Goal: Task Accomplishment & Management: Manage account settings

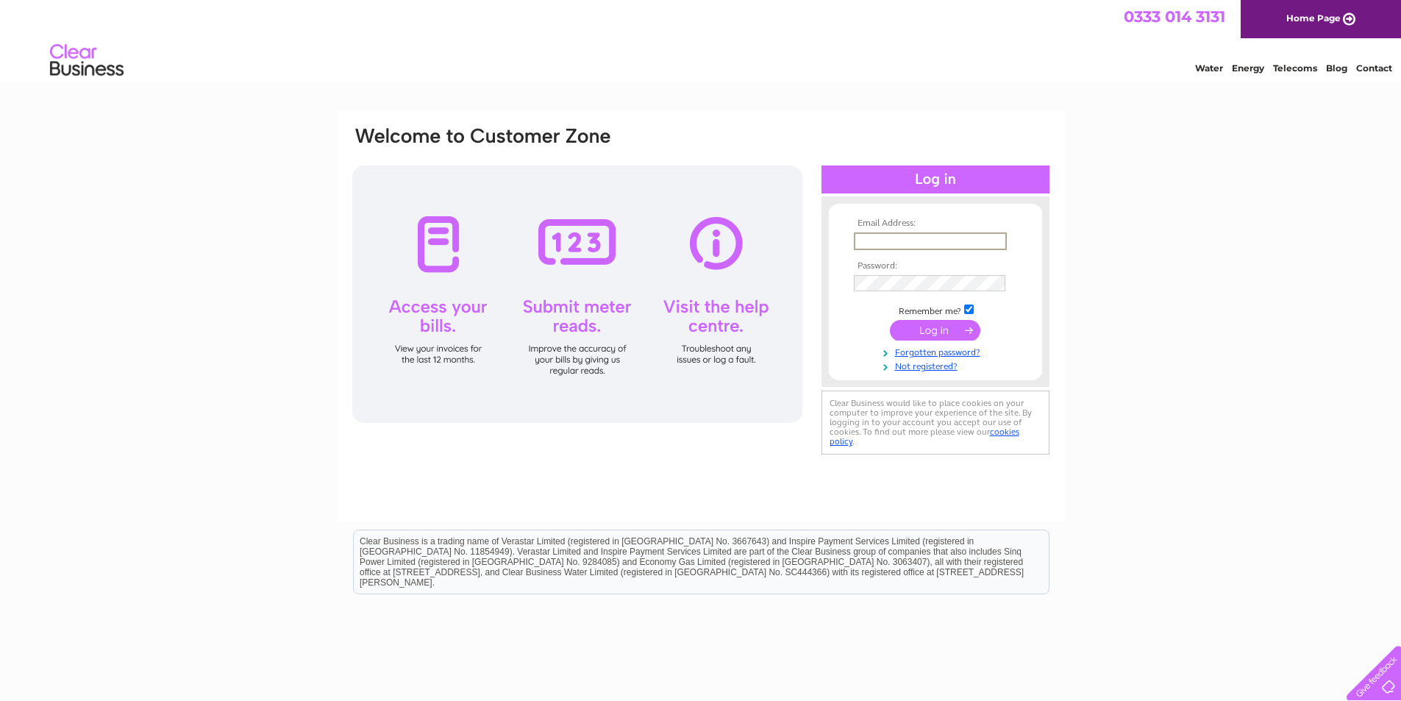
click at [905, 236] on input "text" at bounding box center [930, 241] width 153 height 18
type input "[EMAIL_ADDRESS][DOMAIN_NAME]"
click at [890, 320] on input "submit" at bounding box center [935, 330] width 90 height 21
click at [938, 332] on input "submit" at bounding box center [935, 330] width 90 height 21
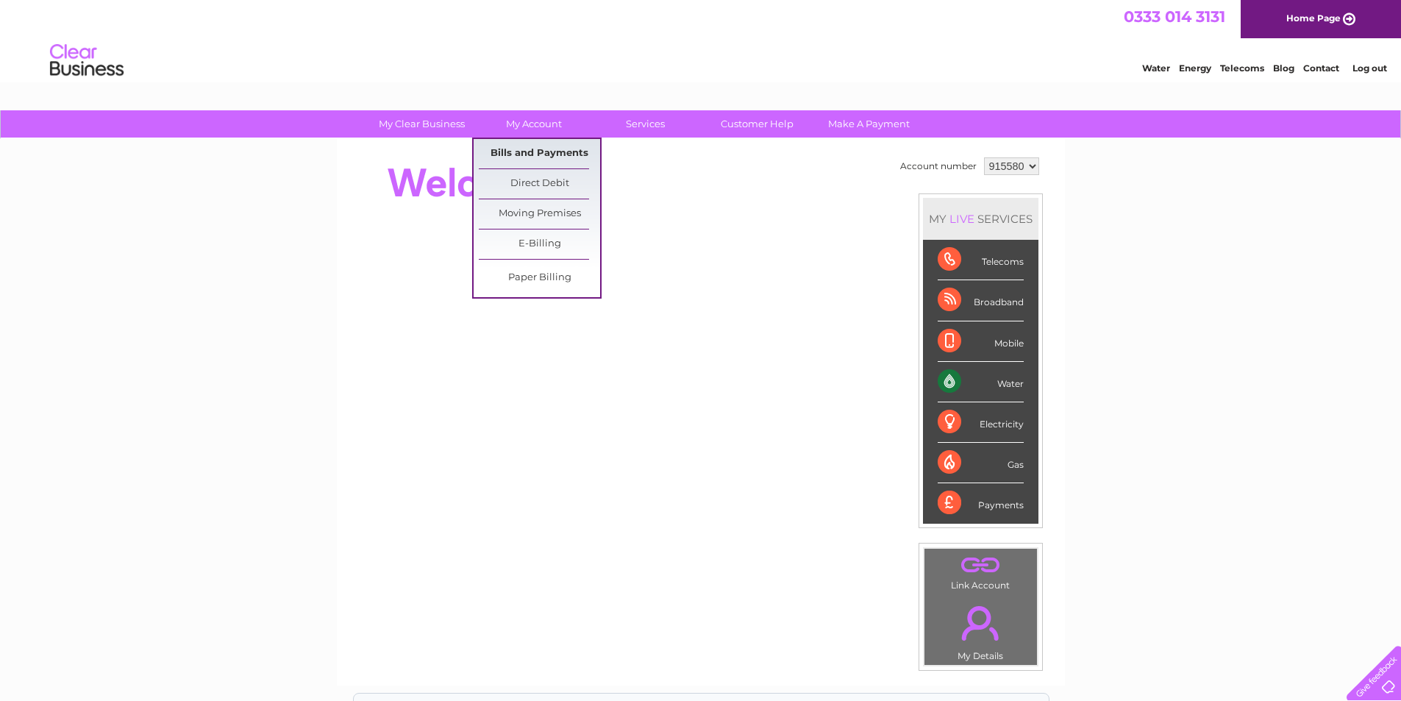
click at [535, 157] on link "Bills and Payments" at bounding box center [539, 153] width 121 height 29
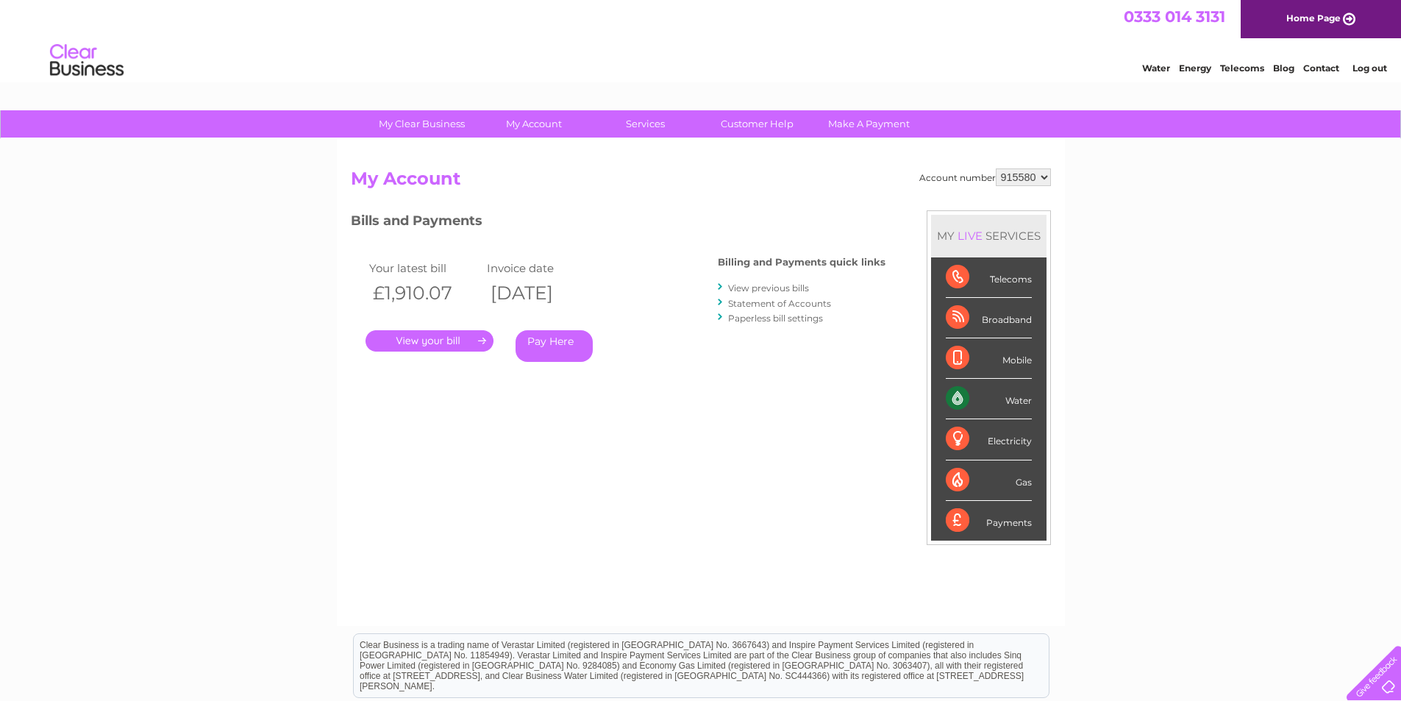
click at [432, 335] on link "." at bounding box center [430, 340] width 128 height 21
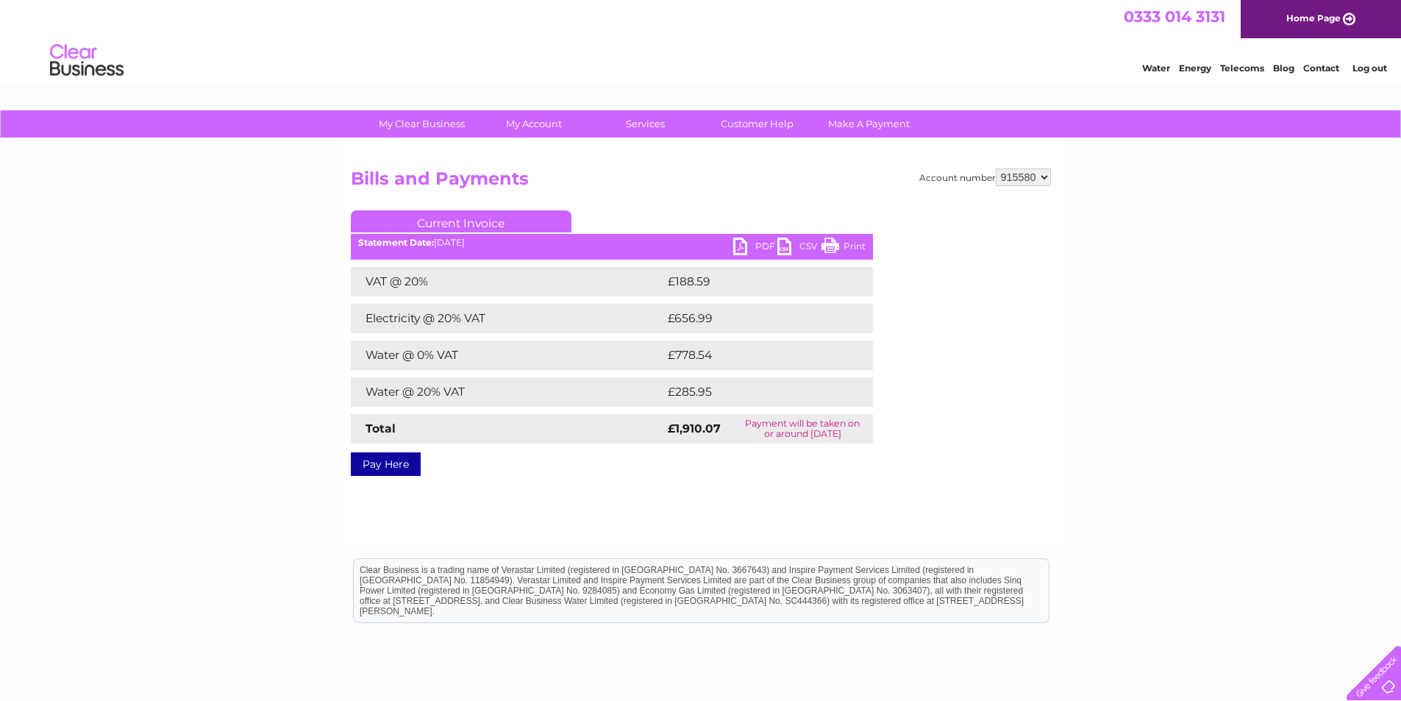
click at [746, 243] on link "PDF" at bounding box center [755, 248] width 44 height 21
